Goal: Task Accomplishment & Management: Complete application form

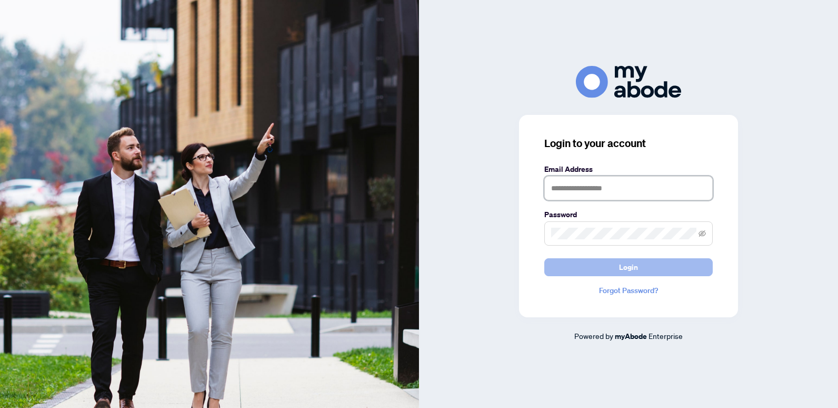
type input "**********"
click at [638, 274] on button "Login" at bounding box center [629, 267] width 169 height 18
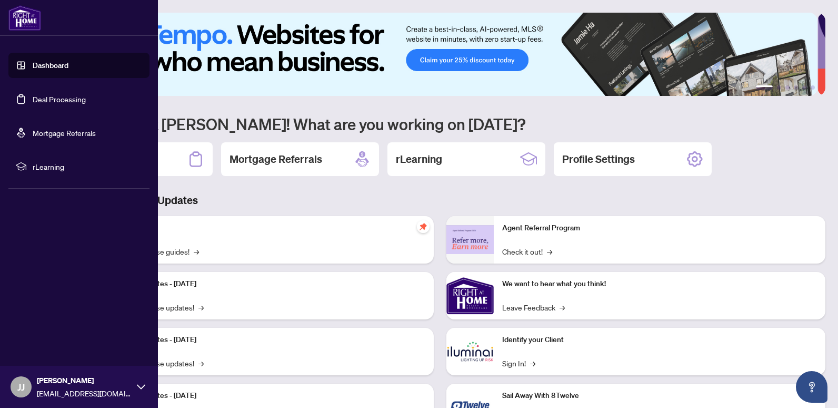
click at [33, 62] on link "Dashboard" at bounding box center [51, 65] width 36 height 9
click at [68, 63] on link "Dashboard" at bounding box center [51, 65] width 36 height 9
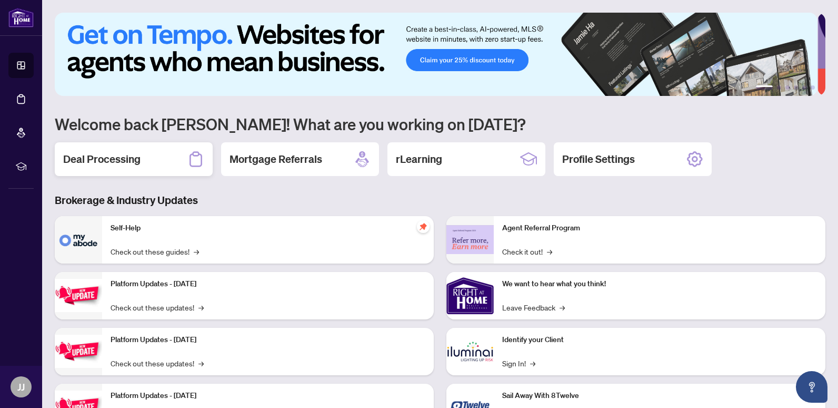
click at [131, 163] on h2 "Deal Processing" at bounding box center [101, 159] width 77 height 15
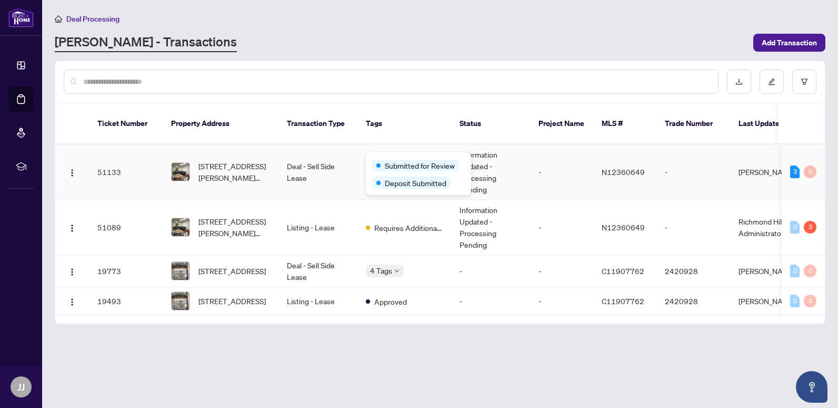
click at [382, 157] on div "Submitted for Review Deposit Submitted" at bounding box center [418, 173] width 105 height 43
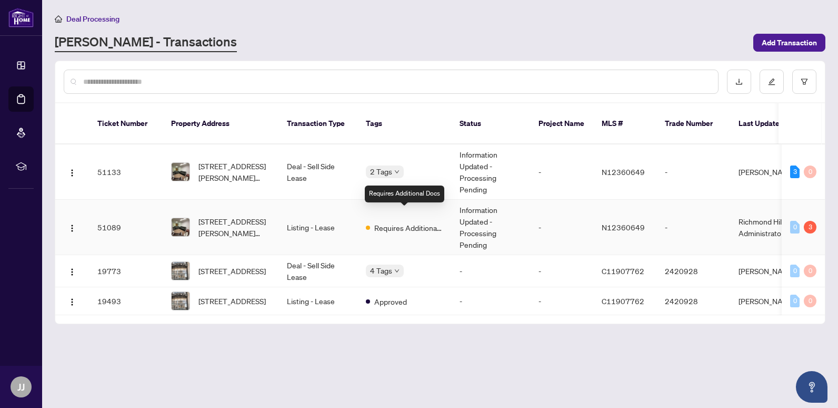
click at [395, 222] on span "Requires Additional Docs" at bounding box center [408, 228] width 68 height 12
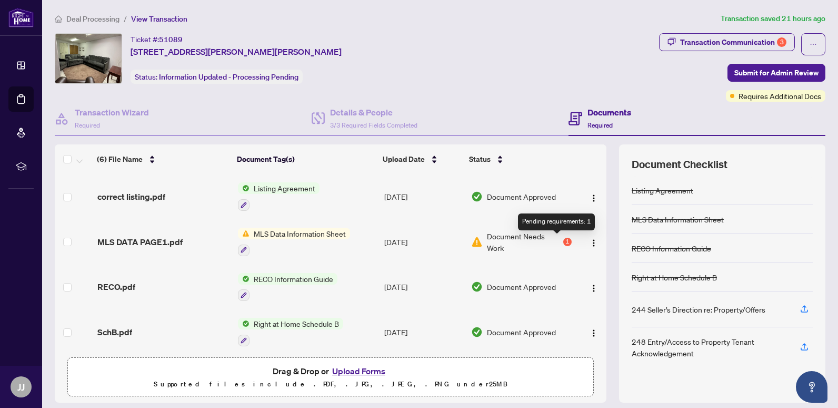
click at [563, 242] on div "1" at bounding box center [567, 241] width 8 height 8
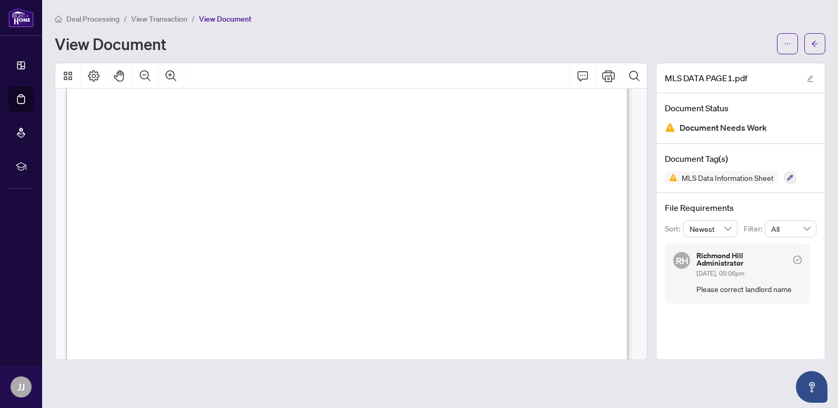
scroll to position [160, 0]
click at [631, 130] on div at bounding box center [352, 311] width 573 height 744
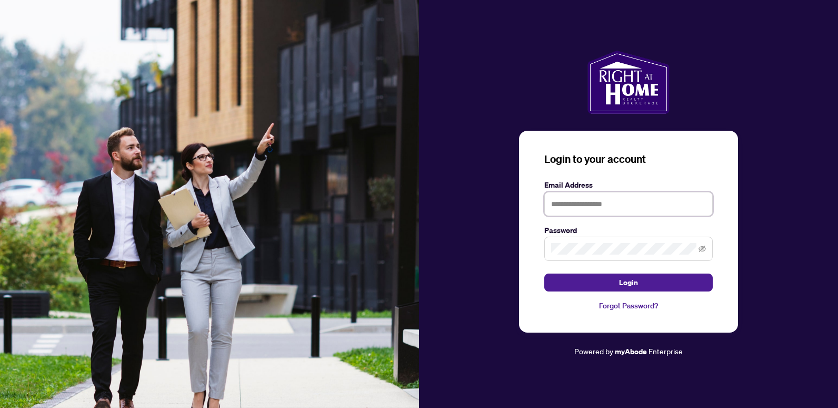
click at [657, 208] on input "text" at bounding box center [629, 204] width 169 height 24
type input "**********"
click at [619, 284] on span "Login" at bounding box center [628, 282] width 19 height 17
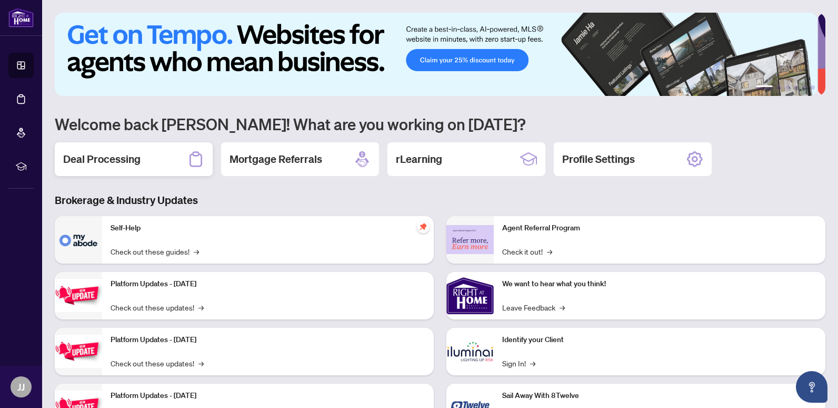
click at [149, 155] on div "Deal Processing" at bounding box center [134, 159] width 158 height 34
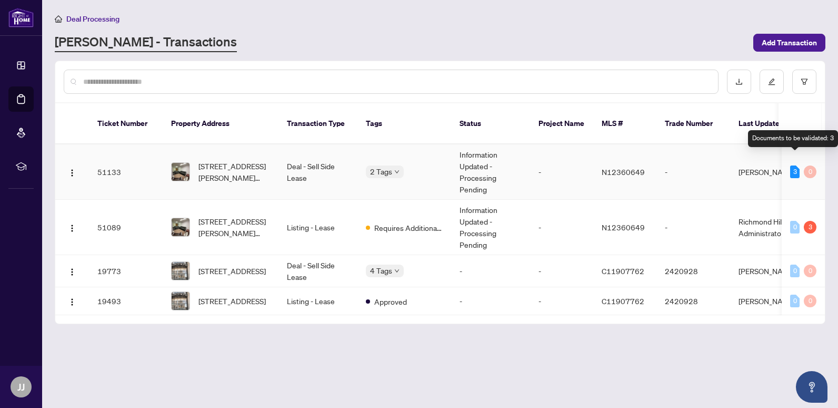
click at [794, 165] on div "3" at bounding box center [794, 171] width 9 height 13
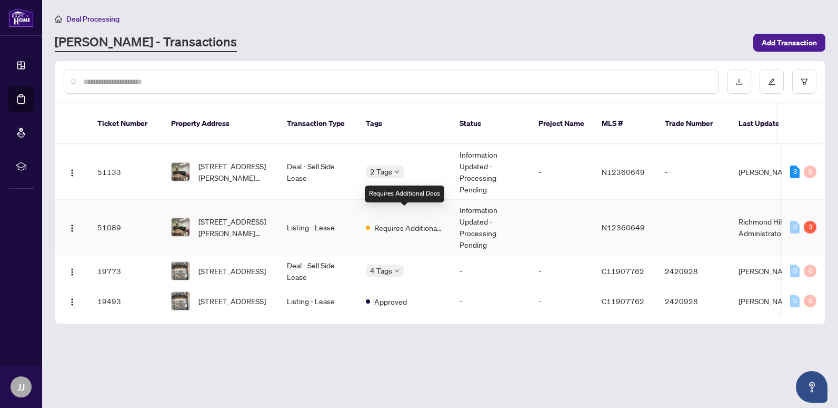
click at [391, 222] on span "Requires Additional Docs" at bounding box center [408, 228] width 68 height 12
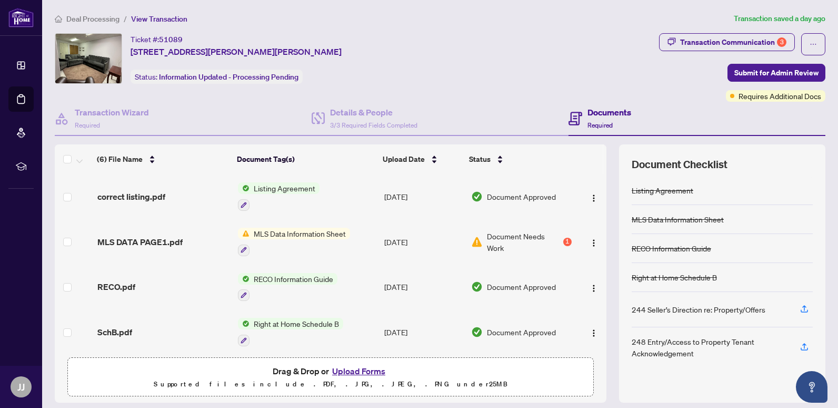
click at [359, 368] on button "Upload Forms" at bounding box center [359, 371] width 60 height 14
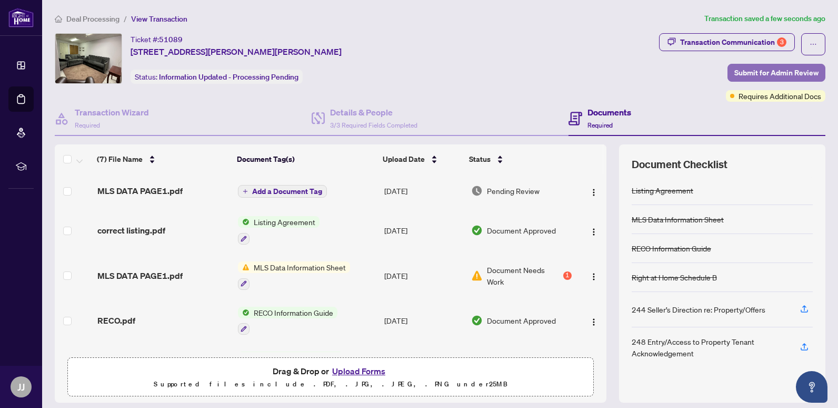
click at [744, 76] on span "Submit for Admin Review" at bounding box center [777, 72] width 84 height 17
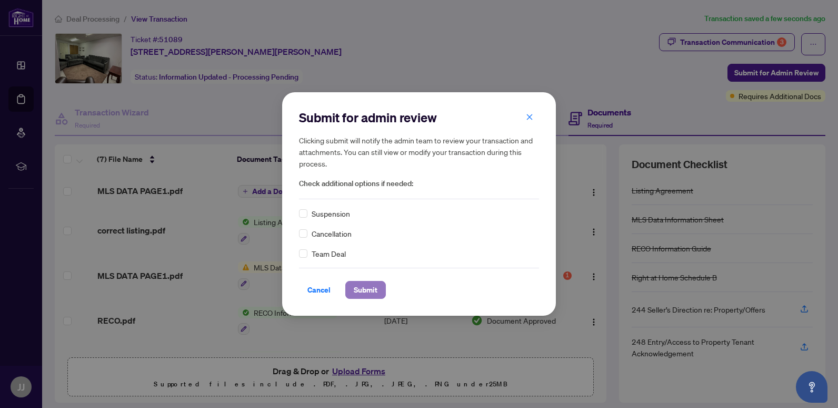
click at [374, 293] on span "Submit" at bounding box center [366, 289] width 24 height 17
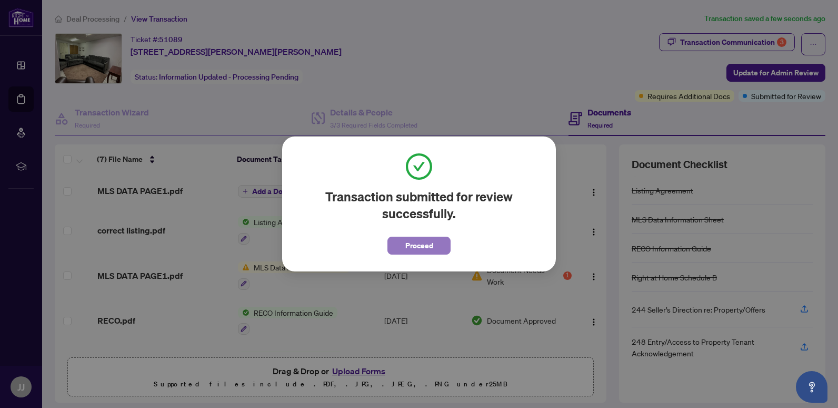
click at [413, 238] on span "Proceed" at bounding box center [419, 245] width 28 height 17
